Goal: Find specific page/section: Find specific page/section

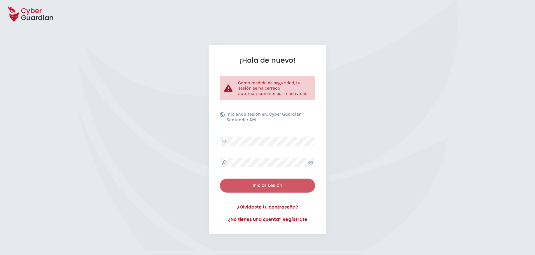
click at [253, 181] on button "Iniciar sesión" at bounding box center [267, 186] width 95 height 14
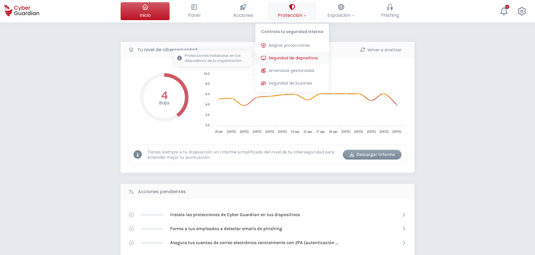
click at [300, 55] on span "Seguridad de dispositivos" at bounding box center [293, 58] width 49 height 6
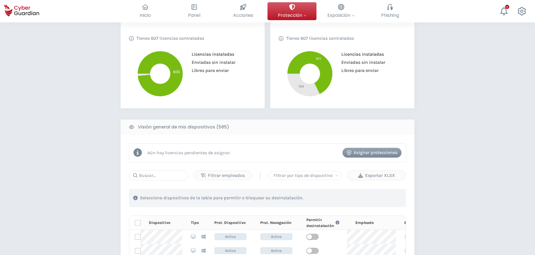
scroll to position [133, 0]
click at [154, 178] on input "text" at bounding box center [158, 175] width 59 height 10
type input "rdp09"
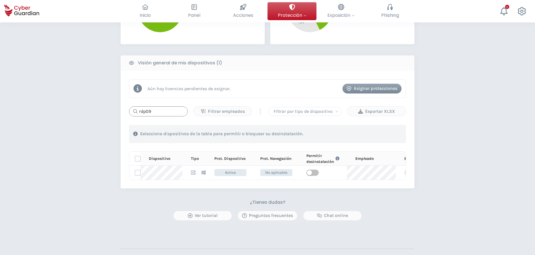
scroll to position [197, 0]
